Goal: Task Accomplishment & Management: Complete application form

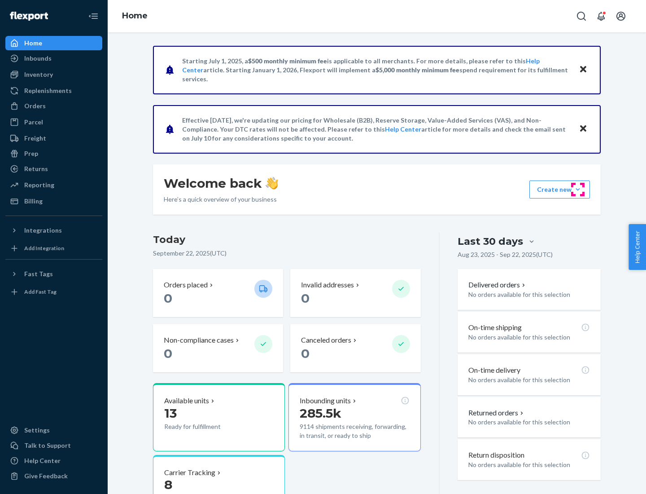
click at [578, 189] on button "Create new Create new inbound Create new order Create new product" at bounding box center [560, 189] width 61 height 18
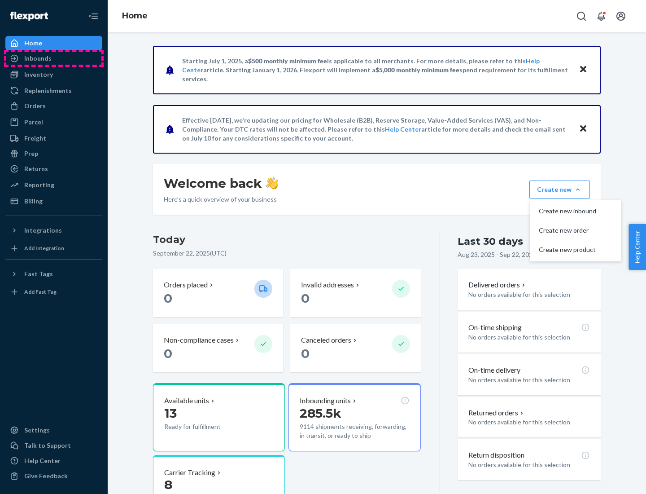
click at [54, 58] on div "Inbounds" at bounding box center [53, 58] width 95 height 13
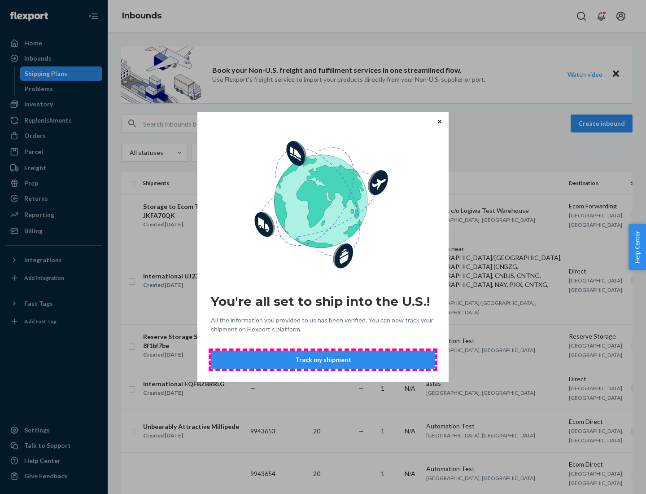
click at [323, 360] on button "Track my shipment" at bounding box center [323, 360] width 224 height 18
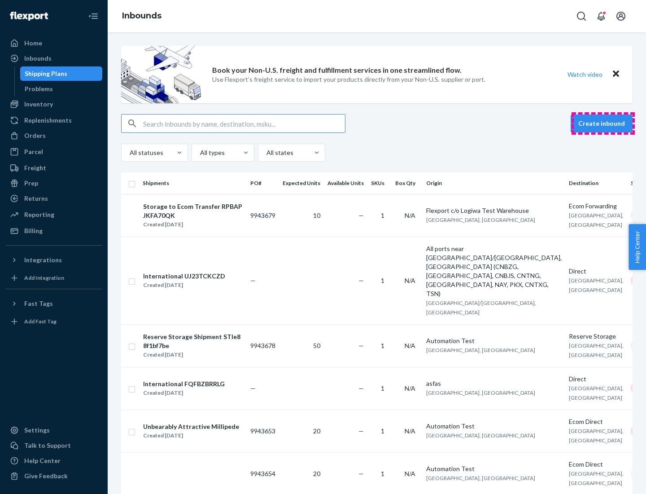
click at [603, 123] on button "Create inbound" at bounding box center [602, 123] width 62 height 18
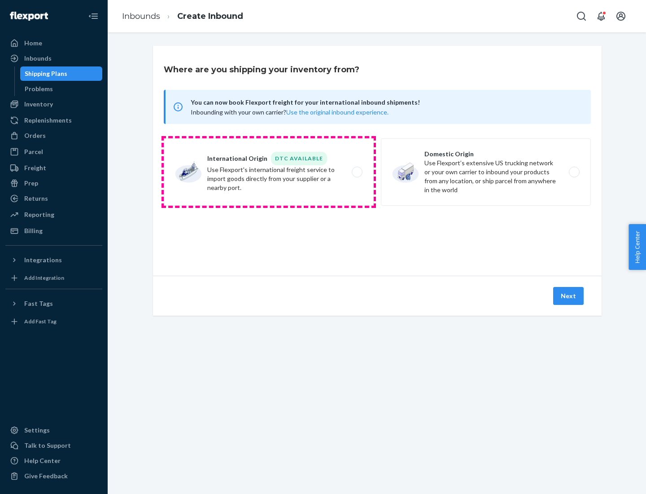
click at [269, 172] on label "International Origin DTC Available Use Flexport's international freight service…" at bounding box center [269, 171] width 210 height 67
click at [357, 172] on input "International Origin DTC Available Use Flexport's international freight service…" at bounding box center [360, 172] width 6 height 6
radio input "true"
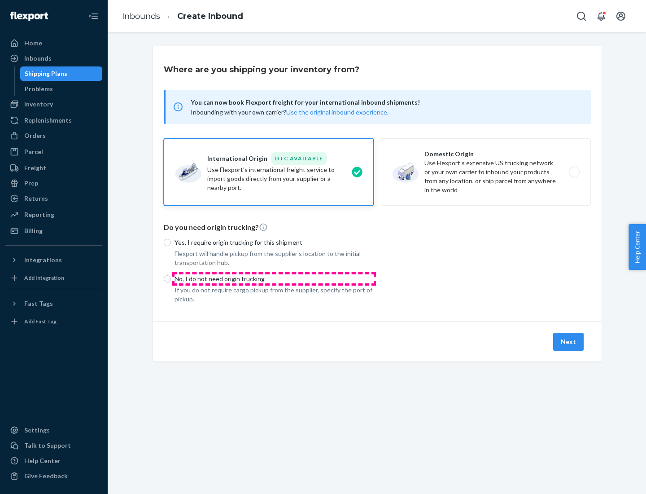
click at [274, 278] on p "No, I do not need origin trucking" at bounding box center [274, 278] width 199 height 9
click at [171, 278] on input "No, I do not need origin trucking" at bounding box center [167, 278] width 7 height 7
radio input "true"
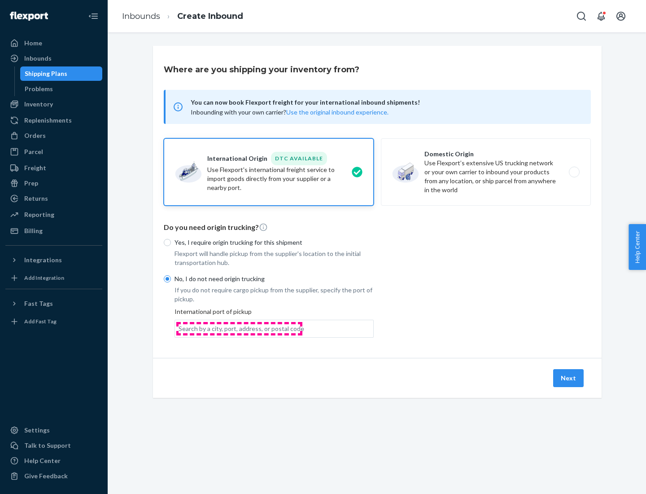
click at [239, 328] on div "Search by a city, port, address, or postal code" at bounding box center [242, 328] width 126 height 9
click at [180, 328] on input "Search by a city, port, address, or postal code" at bounding box center [179, 328] width 1 height 9
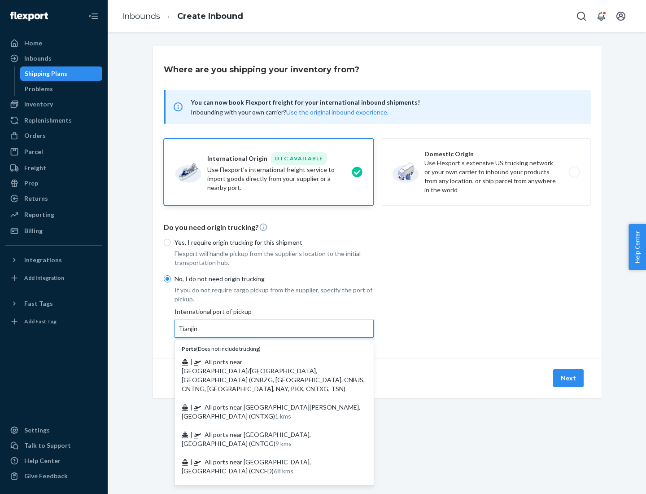
click at [265, 361] on span "| All ports near [GEOGRAPHIC_DATA]/[GEOGRAPHIC_DATA], [GEOGRAPHIC_DATA] (CNBZG,…" at bounding box center [273, 375] width 183 height 35
click at [198, 333] on input "Tianjin" at bounding box center [189, 328] width 20 height 9
type input "All ports near [GEOGRAPHIC_DATA]/[GEOGRAPHIC_DATA], [GEOGRAPHIC_DATA] (CNBZG, […"
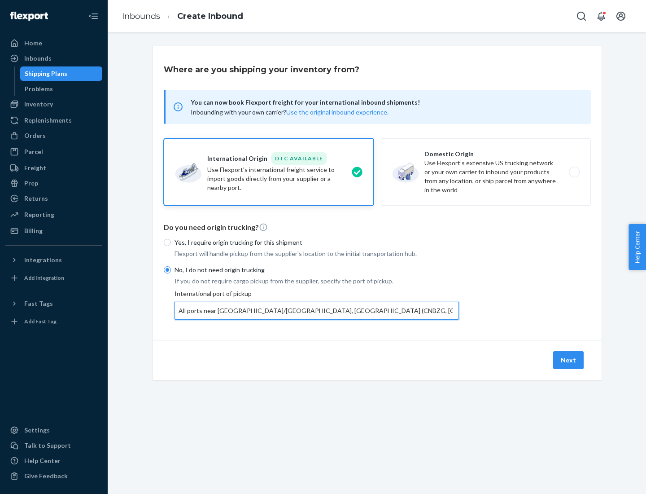
click at [569, 360] on button "Next" at bounding box center [568, 360] width 31 height 18
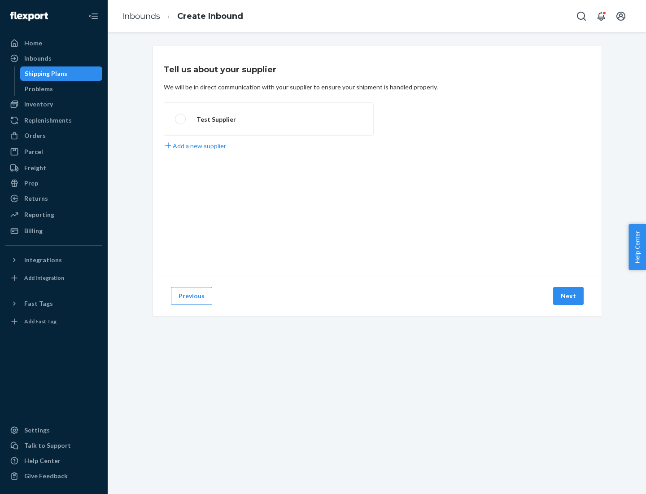
click at [269, 119] on label "Test Supplier" at bounding box center [269, 118] width 210 height 33
click at [181, 119] on input "Test Supplier" at bounding box center [178, 119] width 6 height 6
radio input "true"
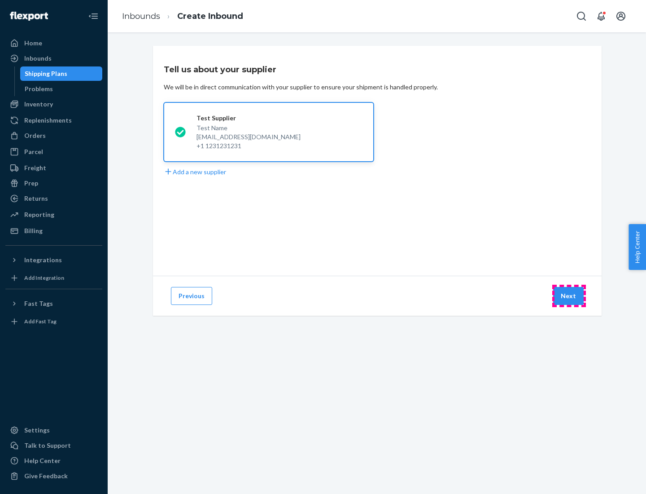
click at [569, 296] on button "Next" at bounding box center [568, 296] width 31 height 18
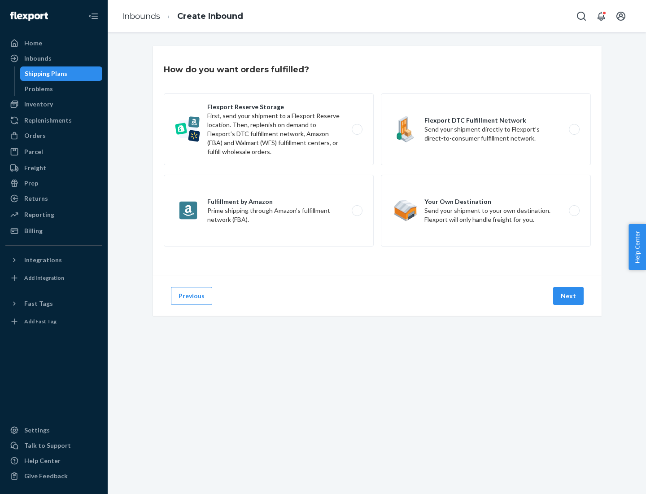
click at [378, 161] on div "Flexport Reserve Storage First, send your shipment to a Flexport Reserve locati…" at bounding box center [377, 170] width 427 height 155
click at [486, 129] on label "Flexport DTC Fulfillment Network Send your shipment directly to Flexport’s dire…" at bounding box center [486, 129] width 210 height 72
click at [574, 129] on input "Flexport DTC Fulfillment Network Send your shipment directly to Flexport’s dire…" at bounding box center [577, 130] width 6 height 6
radio input "true"
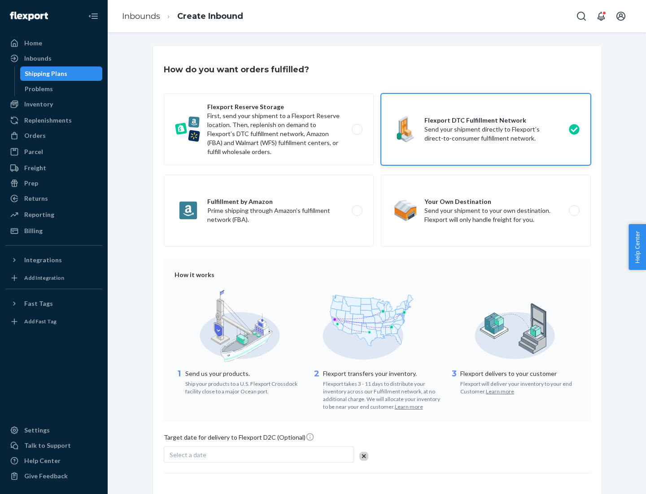
scroll to position [66, 0]
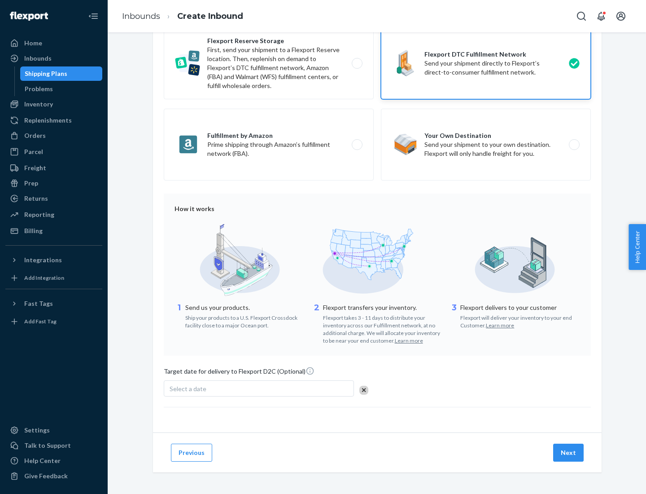
click at [569, 452] on button "Next" at bounding box center [568, 453] width 31 height 18
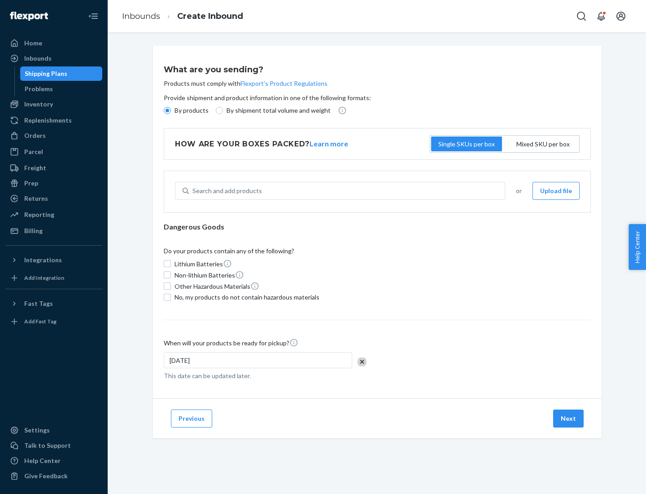
click at [191, 110] on p "By products" at bounding box center [192, 110] width 34 height 9
click at [171, 110] on input "By products" at bounding box center [167, 110] width 7 height 7
click at [226, 191] on div "Search and add products" at bounding box center [228, 190] width 70 height 9
click at [193, 191] on input "Search and add products" at bounding box center [193, 190] width 1 height 9
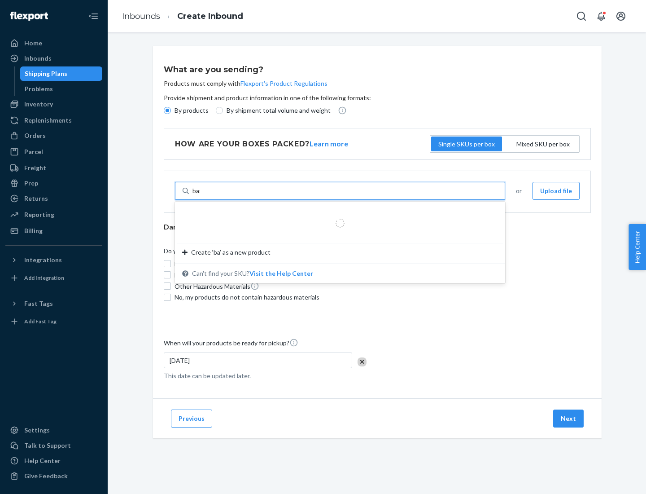
type input "basic"
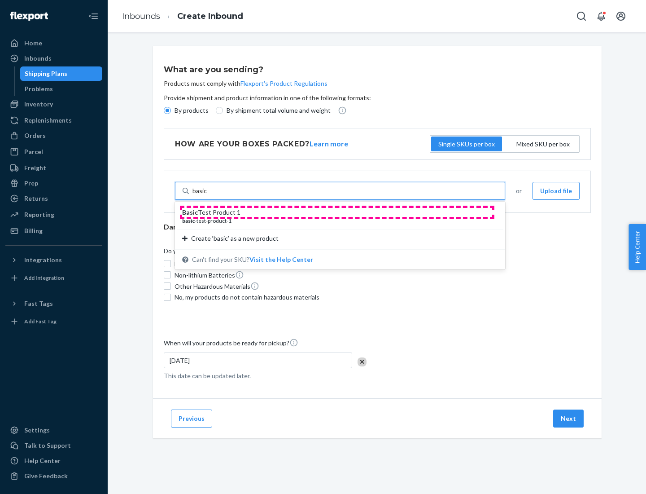
click at [337, 212] on div "Basic Test Product 1" at bounding box center [336, 212] width 309 height 9
click at [207, 195] on input "basic" at bounding box center [200, 190] width 15 height 9
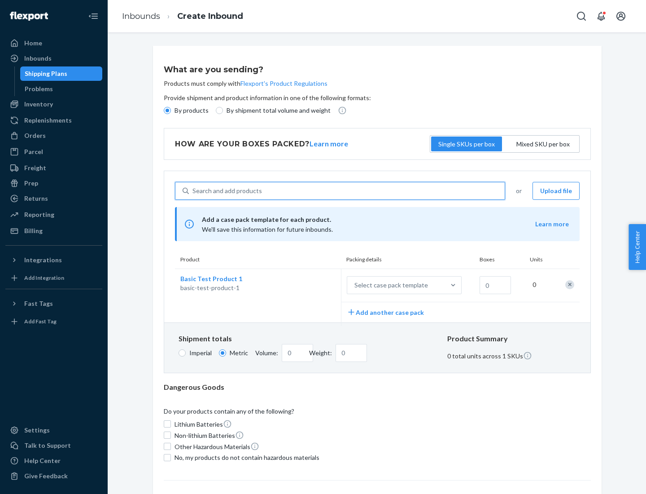
scroll to position [22, 0]
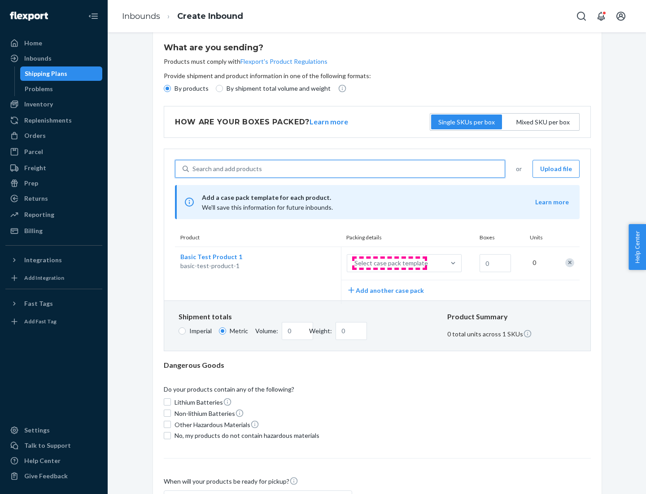
click at [390, 263] on div "Select case pack template" at bounding box center [392, 263] width 74 height 9
click at [310, 263] on input "Select case pack template" at bounding box center [310, 263] width 0 height 0
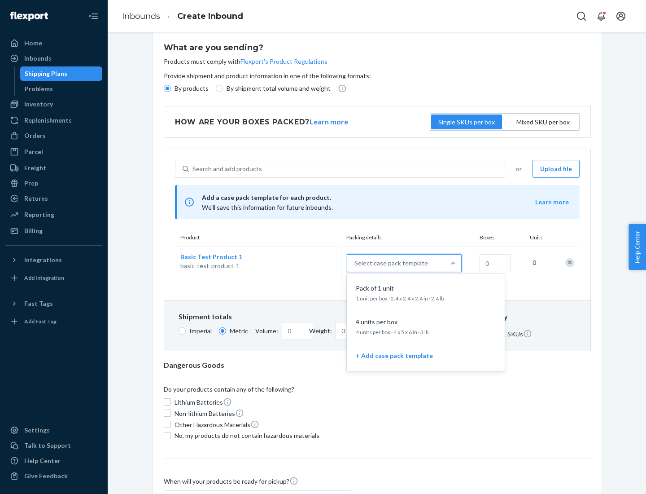
scroll to position [52, 0]
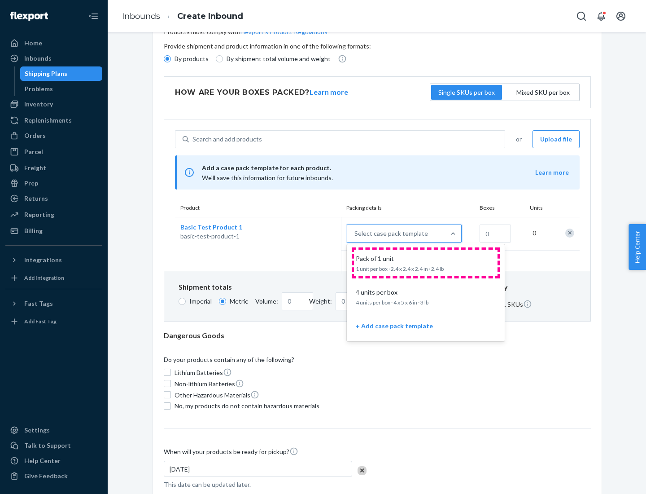
click at [426, 263] on div "Pack of 1 unit" at bounding box center [424, 258] width 144 height 9
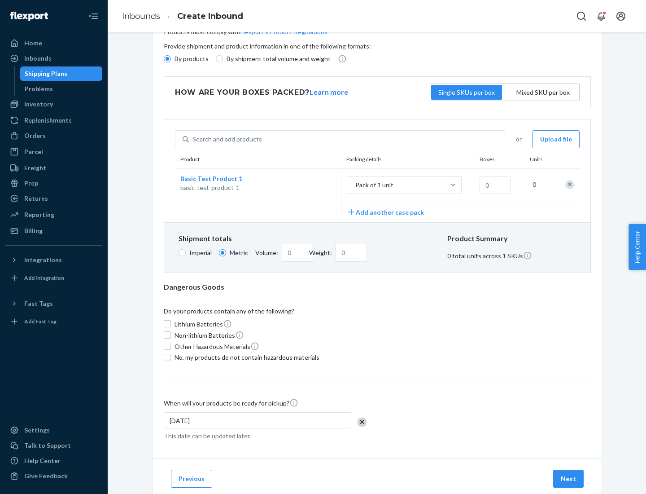
scroll to position [0, 0]
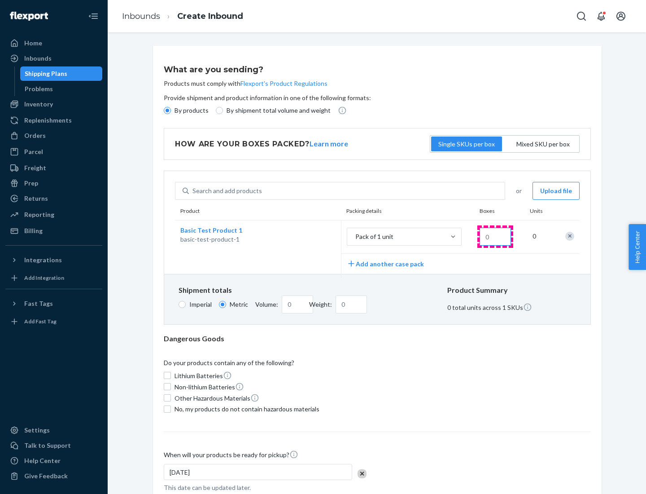
type input "1.09"
type input "1"
type input "10.89"
type input "10"
type input "0.02"
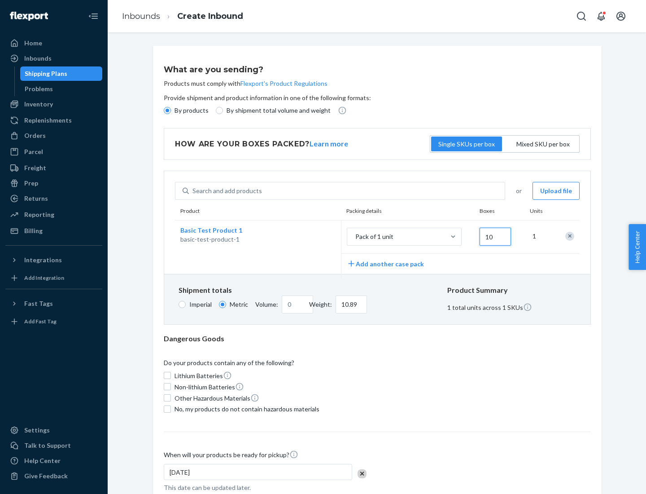
type input "108.86"
type input "1000"
type input "0.23"
type input "1088.62"
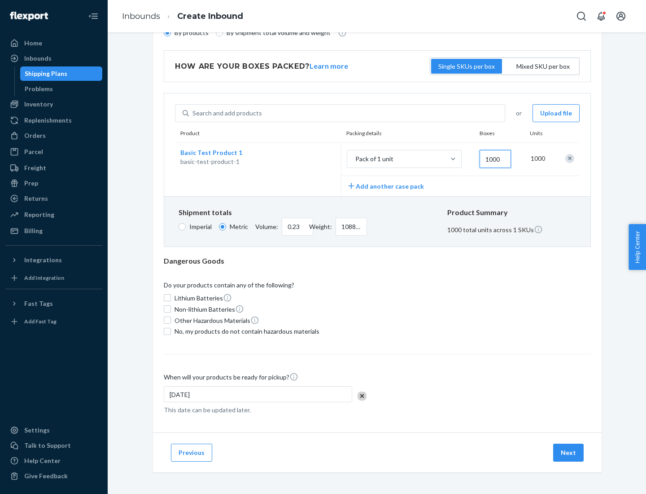
type input "1000"
click at [246, 331] on span "No, my products do not contain hazardous materials" at bounding box center [247, 331] width 145 height 9
click at [171, 331] on input "No, my products do not contain hazardous materials" at bounding box center [167, 331] width 7 height 7
checkbox input "true"
click at [569, 452] on button "Next" at bounding box center [568, 453] width 31 height 18
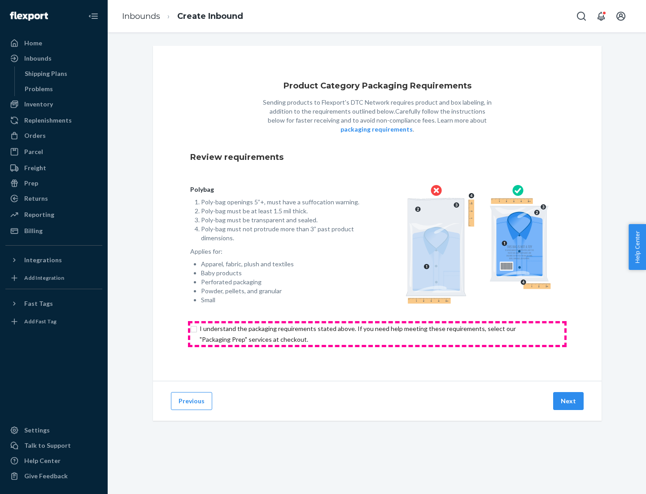
click at [378, 334] on input "checkbox" at bounding box center [377, 334] width 374 height 22
checkbox input "true"
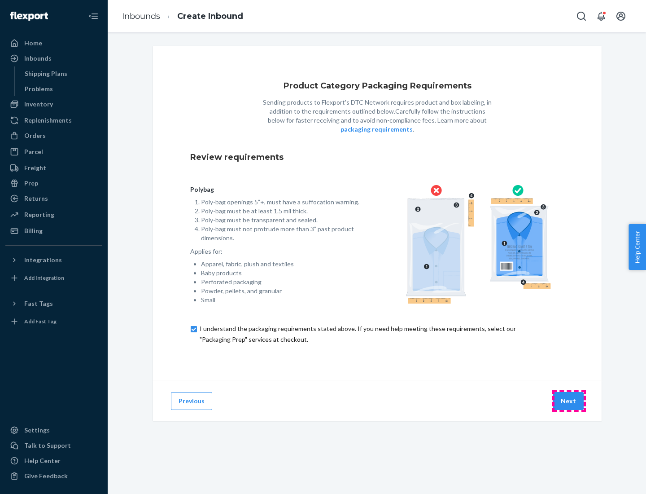
click at [569, 400] on button "Next" at bounding box center [568, 401] width 31 height 18
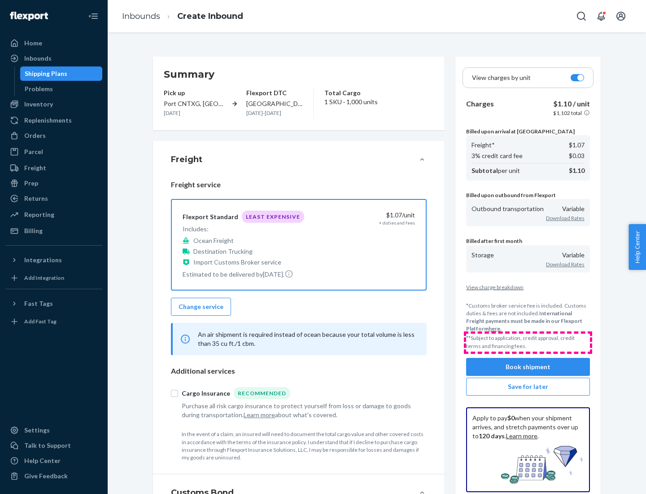
scroll to position [104, 0]
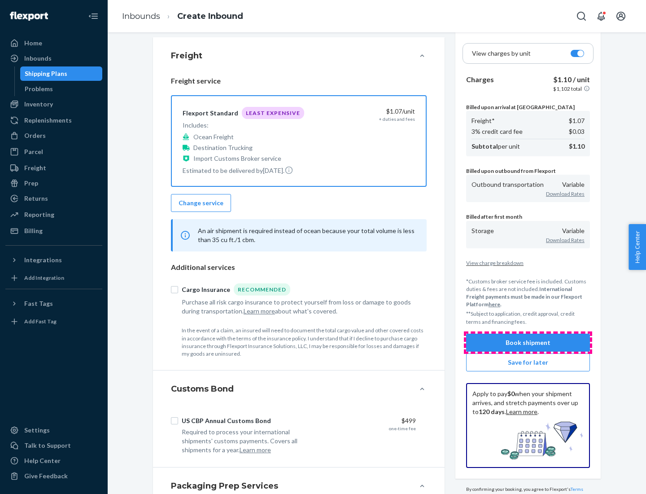
click at [528, 342] on button "Book shipment" at bounding box center [528, 343] width 124 height 18
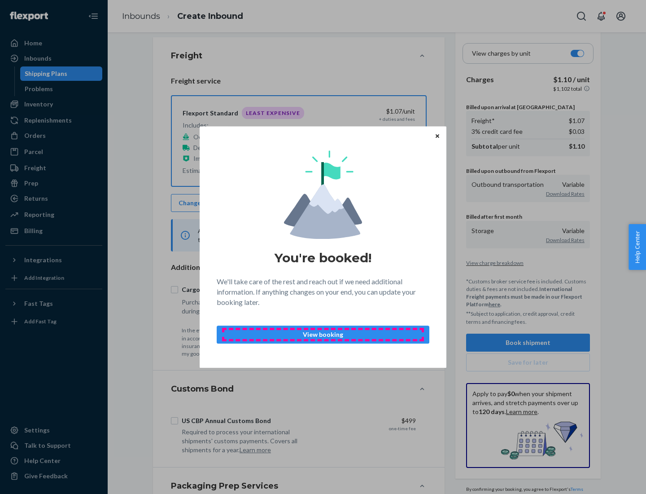
click at [323, 334] on p "View booking" at bounding box center [323, 334] width 198 height 9
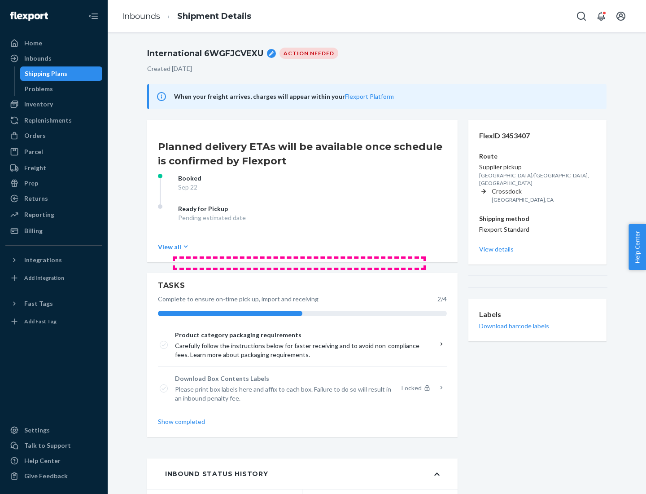
scroll to position [72, 0]
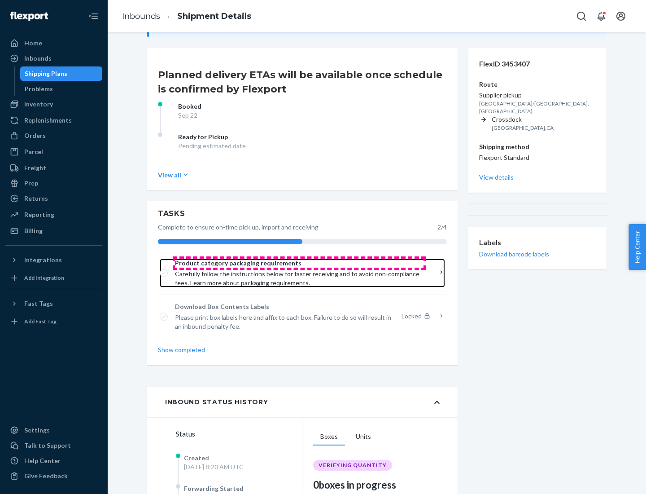
click at [299, 263] on span "Product category packaging requirements" at bounding box center [299, 263] width 249 height 9
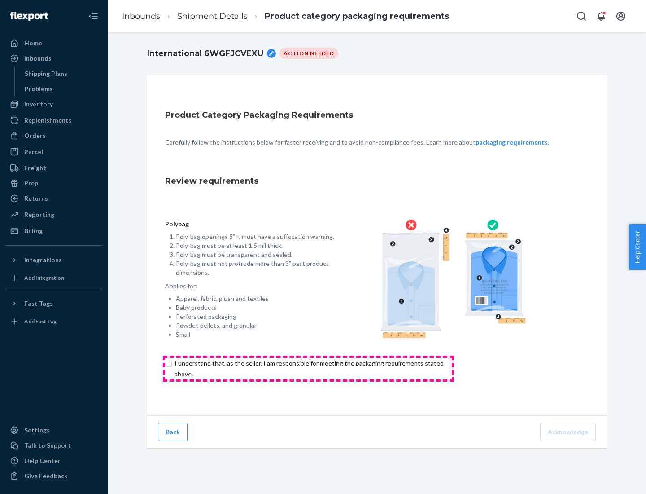
click at [308, 368] on input "checkbox" at bounding box center [314, 369] width 299 height 22
checkbox input "true"
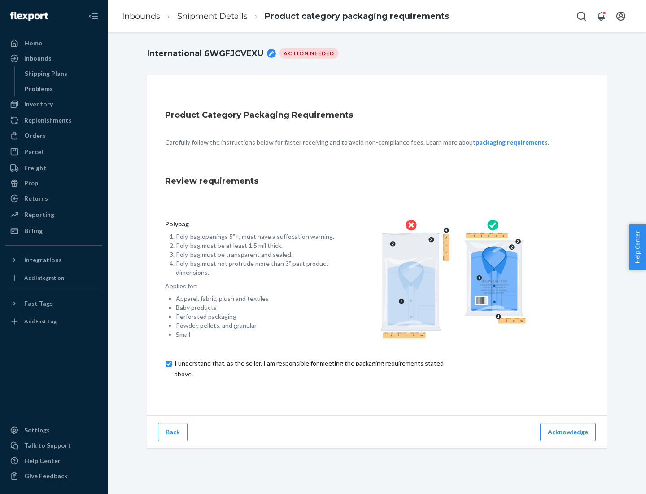
click at [569, 431] on button "Acknowledge" at bounding box center [568, 432] width 56 height 18
